Goal: Task Accomplishment & Management: Manage account settings

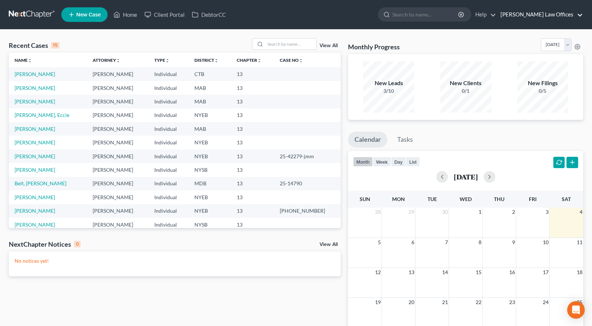
click at [554, 15] on link "[PERSON_NAME] Law Offices" at bounding box center [540, 14] width 86 height 13
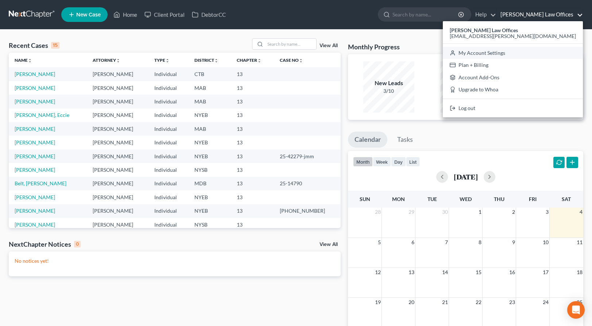
click at [534, 53] on link "My Account Settings" at bounding box center [513, 53] width 140 height 12
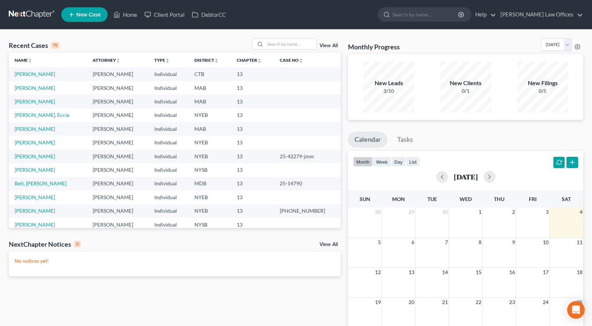
select select "24"
select select "35"
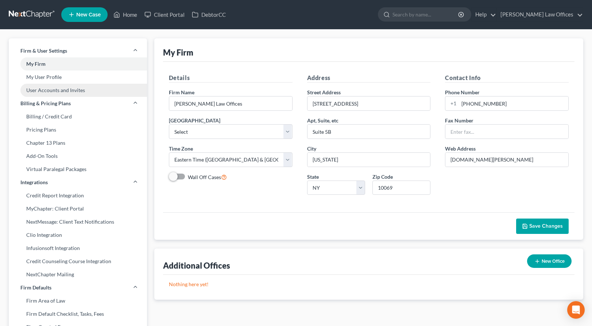
click at [67, 90] on link "User Accounts and Invites" at bounding box center [78, 90] width 138 height 13
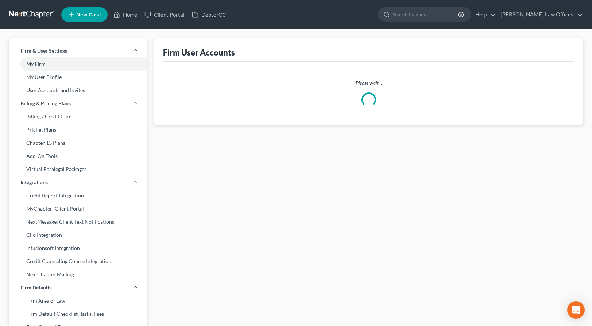
select select "0"
select select "2"
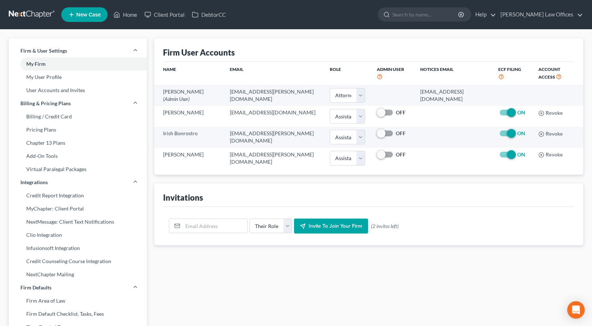
click at [318, 226] on span "Invite to join your firm" at bounding box center [336, 226] width 54 height 6
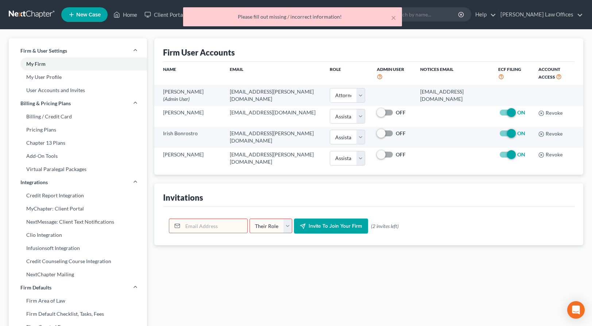
click at [209, 225] on input "email" at bounding box center [215, 226] width 65 height 14
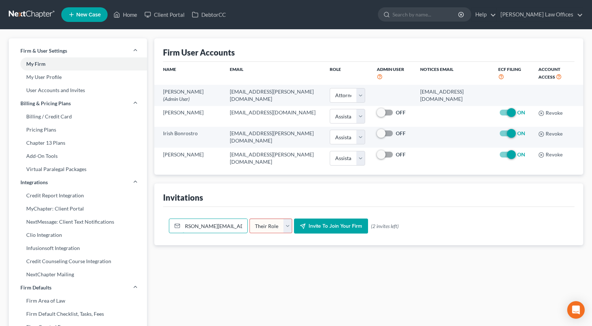
scroll to position [0, 12]
type input "maria@treanor-advocacy.com"
click at [285, 226] on select "Their Role Attorney Paralegal Assistant" at bounding box center [271, 225] width 43 height 15
select select "assistant"
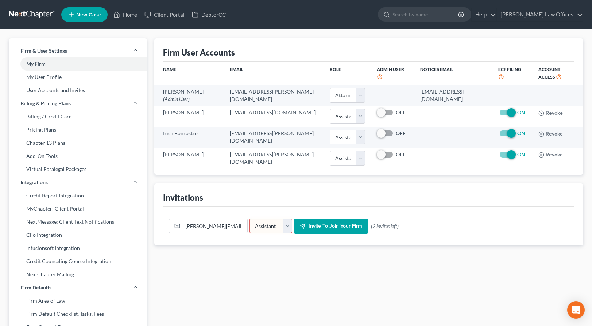
click at [250, 218] on select "Their Role Attorney Paralegal Assistant" at bounding box center [271, 225] width 43 height 15
click at [331, 224] on span "Invite to join your firm" at bounding box center [336, 226] width 54 height 6
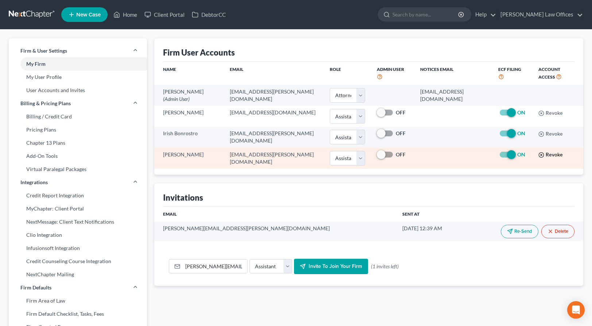
click at [539, 154] on icon "button" at bounding box center [542, 155] width 6 height 6
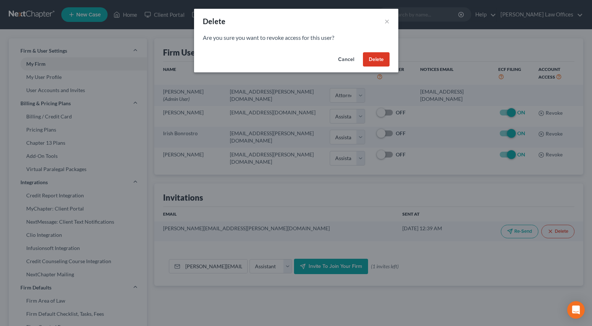
click at [382, 60] on button "Delete" at bounding box center [376, 59] width 27 height 15
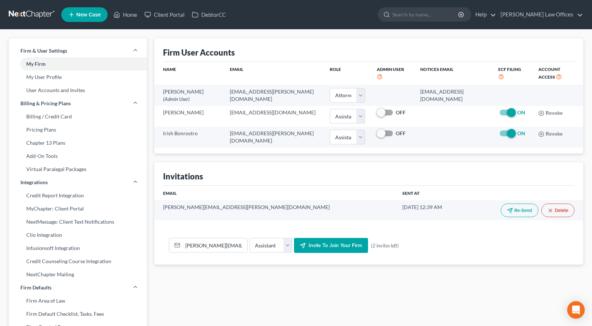
click at [337, 245] on span "Invite to join your firm" at bounding box center [336, 245] width 54 height 6
